Goal: Check status: Check status

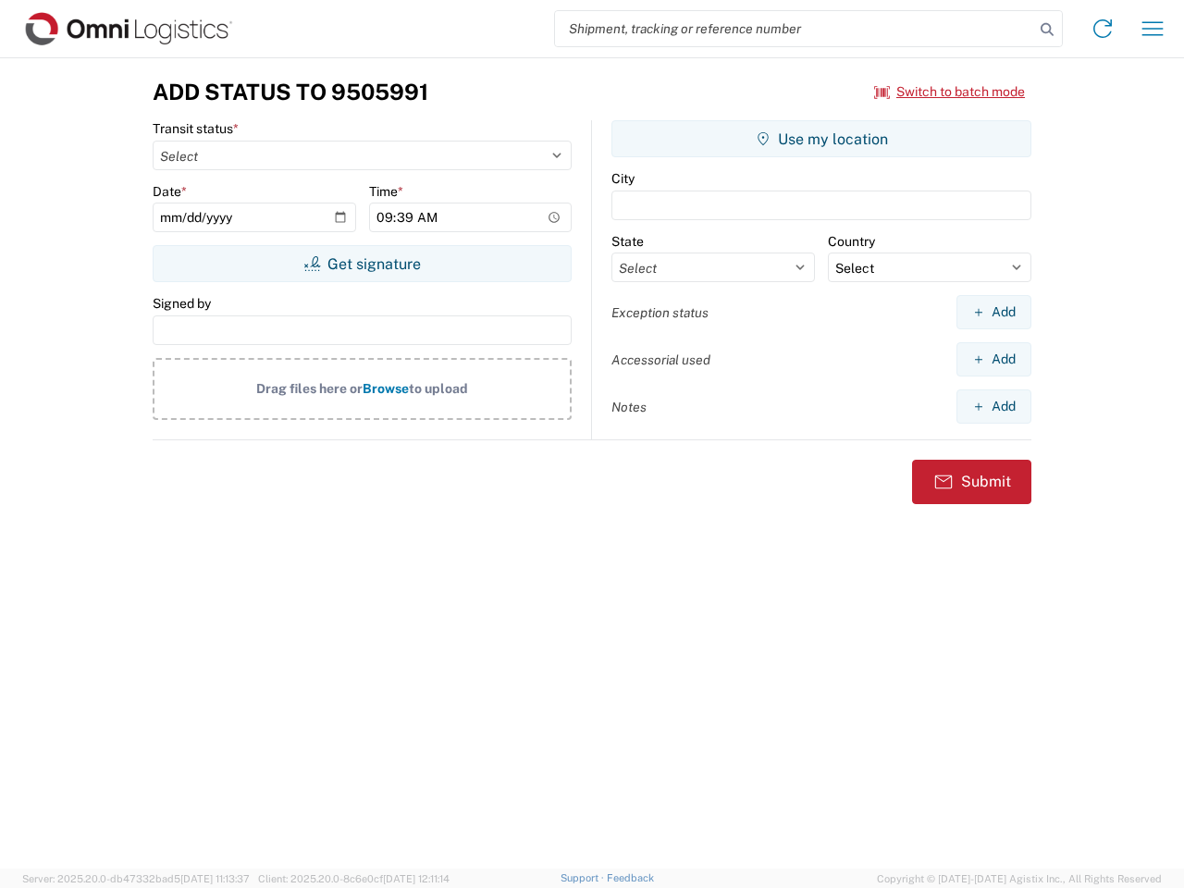
click at [794, 29] on input "search" at bounding box center [794, 28] width 479 height 35
click at [1047, 30] on icon at bounding box center [1047, 30] width 26 height 26
click at [1102, 29] on icon at bounding box center [1103, 29] width 30 height 30
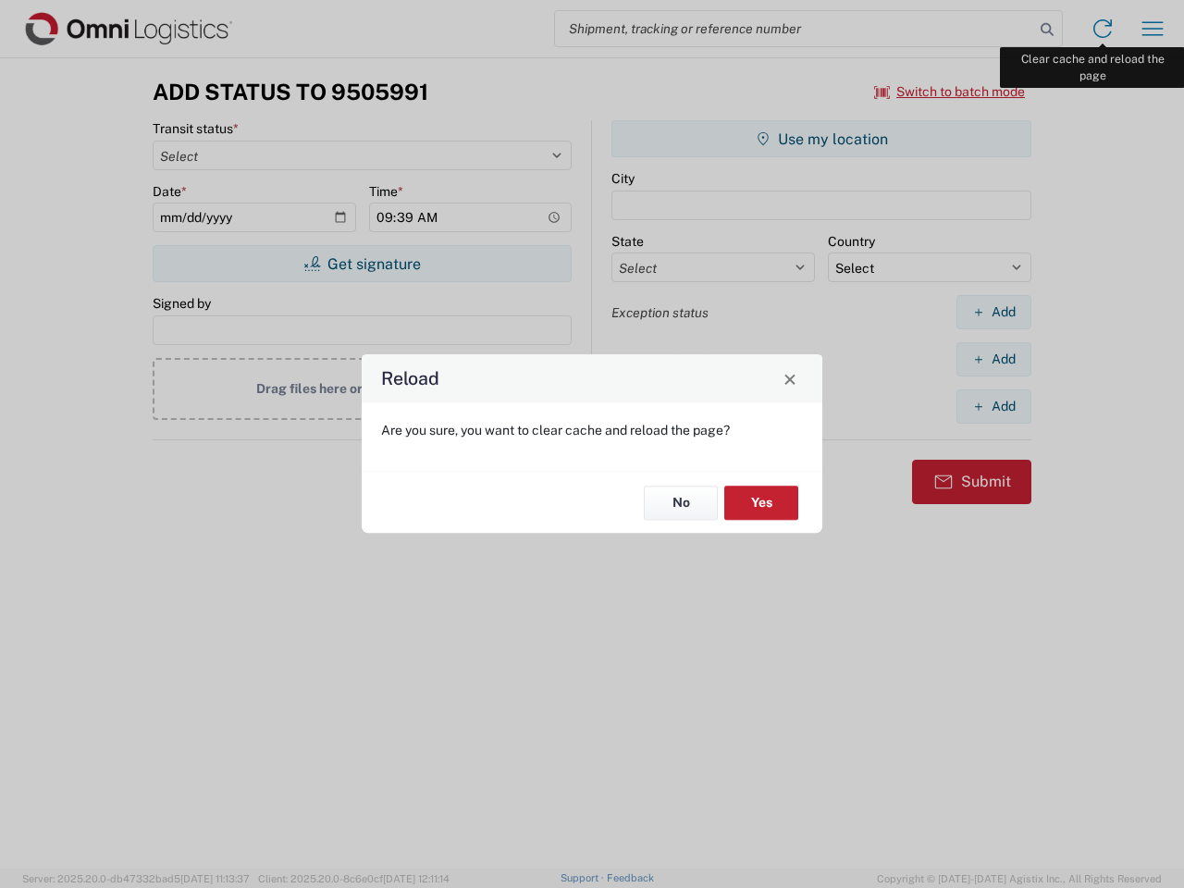
click at [1152, 29] on div "Reload Are you sure, you want to clear cache and reload the page? No Yes" at bounding box center [592, 444] width 1184 height 888
click at [950, 92] on div "Reload Are you sure, you want to clear cache and reload the page? No Yes" at bounding box center [592, 444] width 1184 height 888
click at [362, 264] on div "Reload Are you sure, you want to clear cache and reload the page? No Yes" at bounding box center [592, 444] width 1184 height 888
click at [821, 139] on div "Reload Are you sure, you want to clear cache and reload the page? No Yes" at bounding box center [592, 444] width 1184 height 888
click at [993, 312] on div "Reload Are you sure, you want to clear cache and reload the page? No Yes" at bounding box center [592, 444] width 1184 height 888
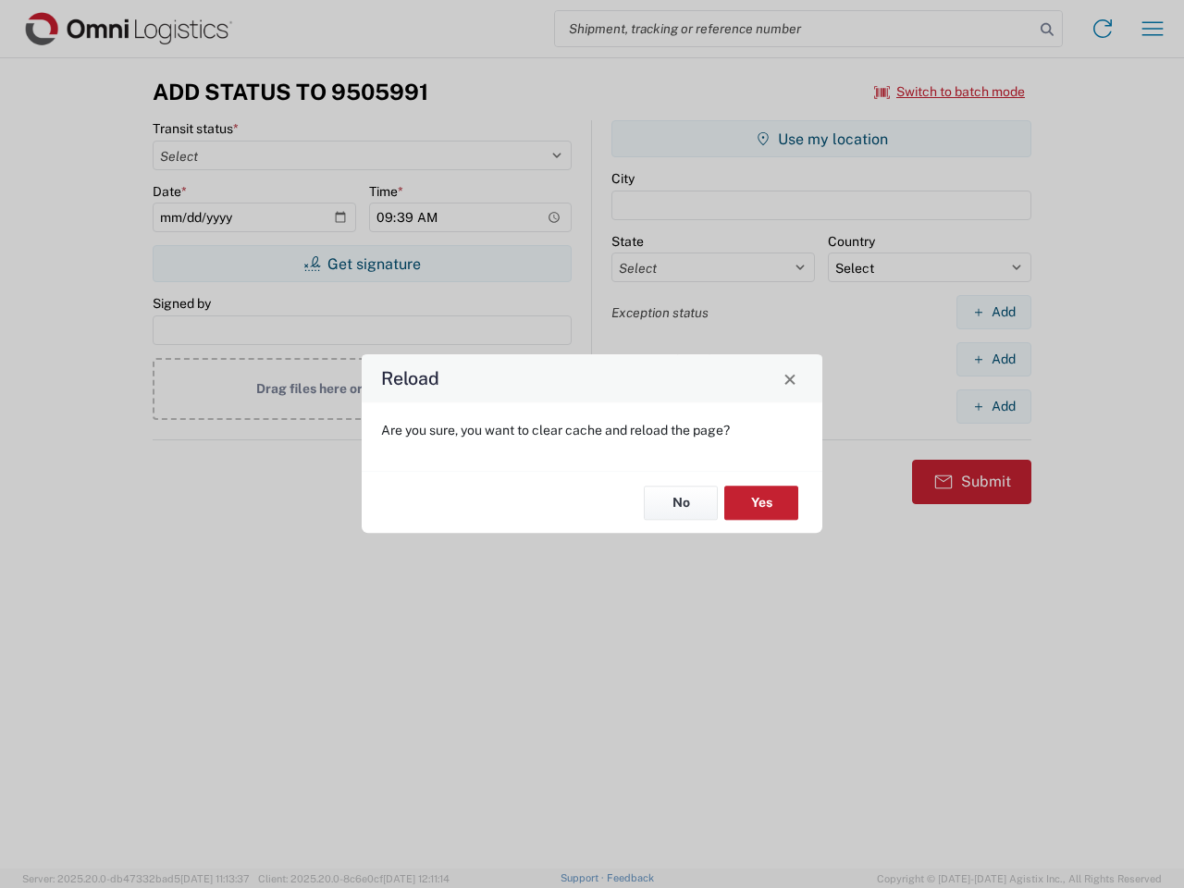
click at [993, 359] on div "Reload Are you sure, you want to clear cache and reload the page? No Yes" at bounding box center [592, 444] width 1184 height 888
click at [993, 406] on div "Reload Are you sure, you want to clear cache and reload the page? No Yes" at bounding box center [592, 444] width 1184 height 888
